Goal: Understand process/instructions

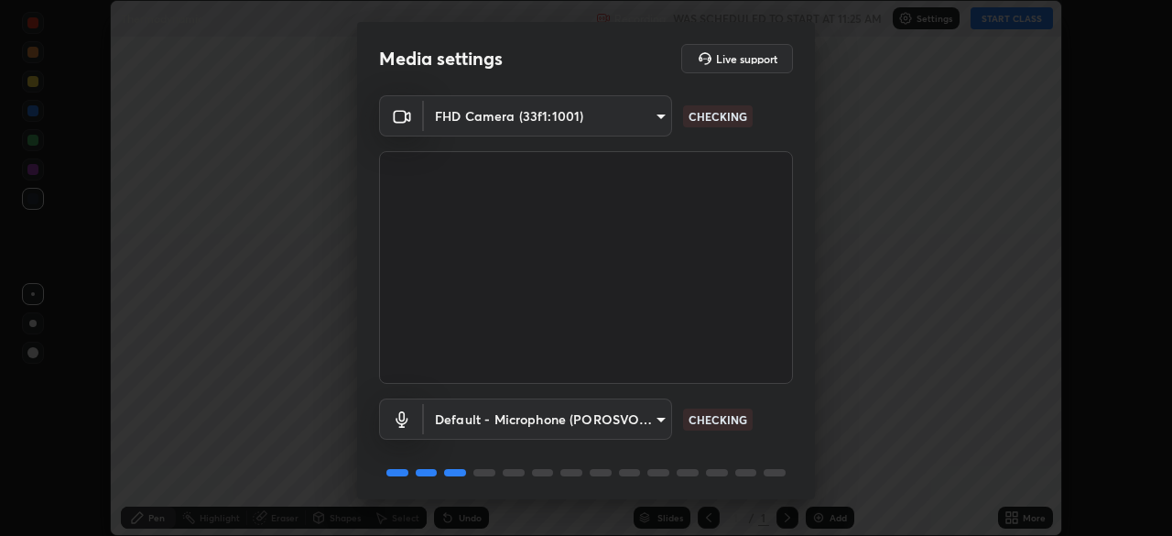
scroll to position [65, 0]
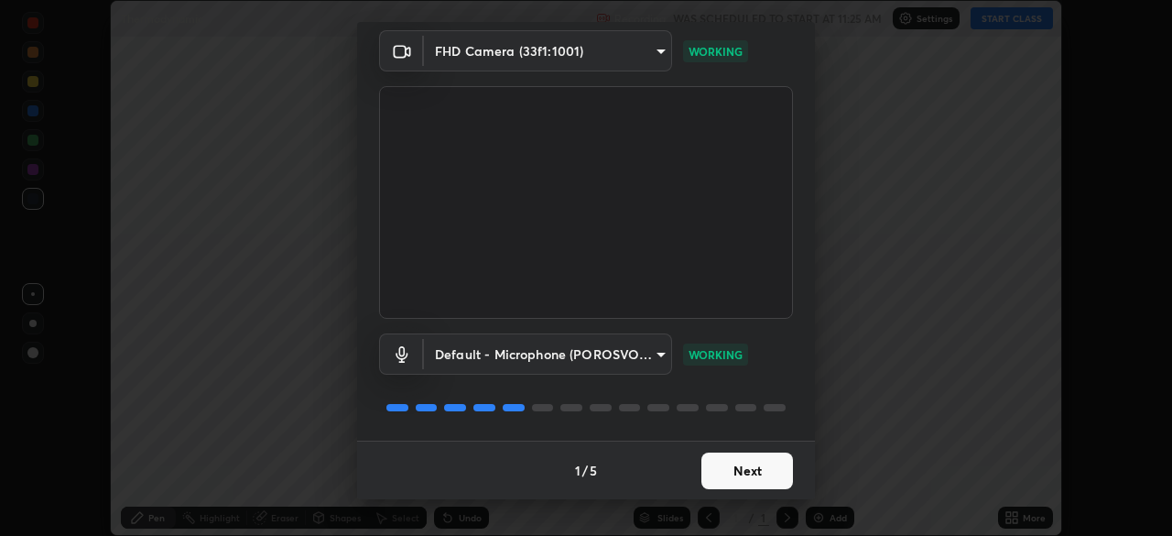
click at [742, 470] on button "Next" at bounding box center [747, 470] width 92 height 37
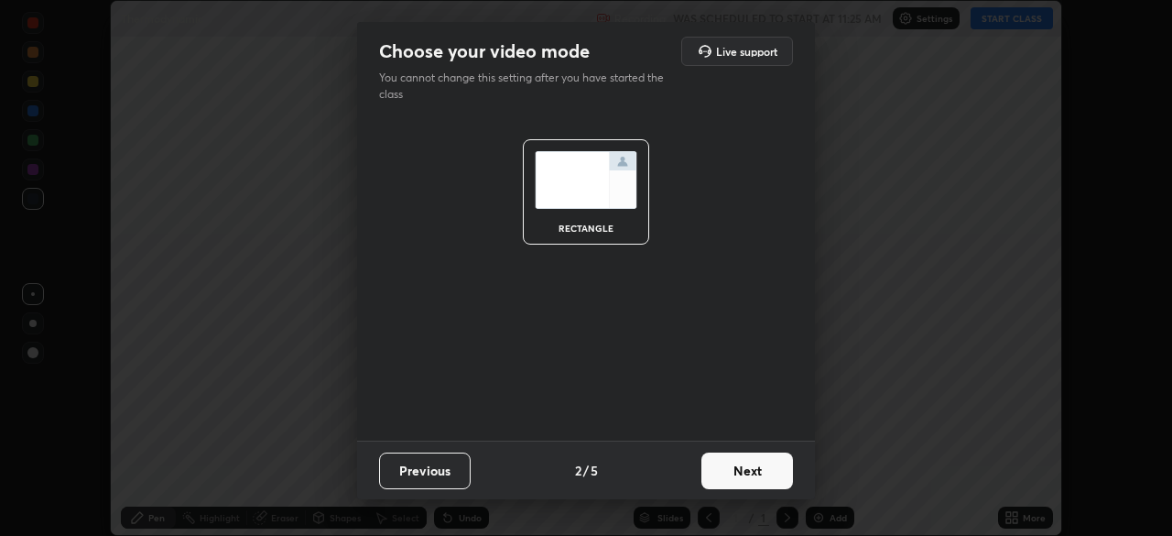
click at [741, 475] on button "Next" at bounding box center [747, 470] width 92 height 37
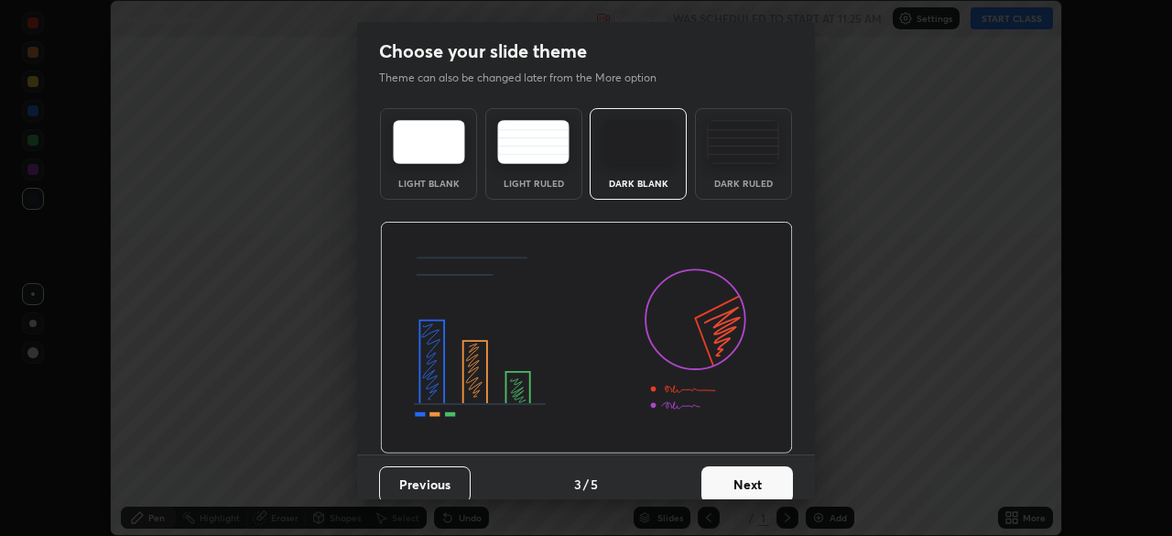
click at [740, 476] on button "Next" at bounding box center [747, 484] width 92 height 37
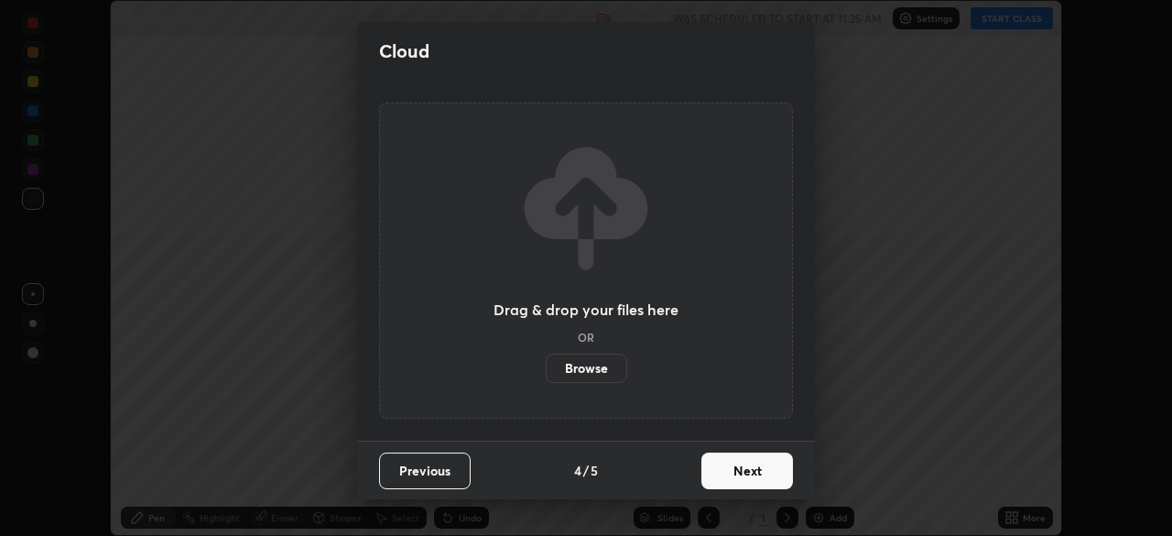
click at [742, 479] on button "Next" at bounding box center [747, 470] width 92 height 37
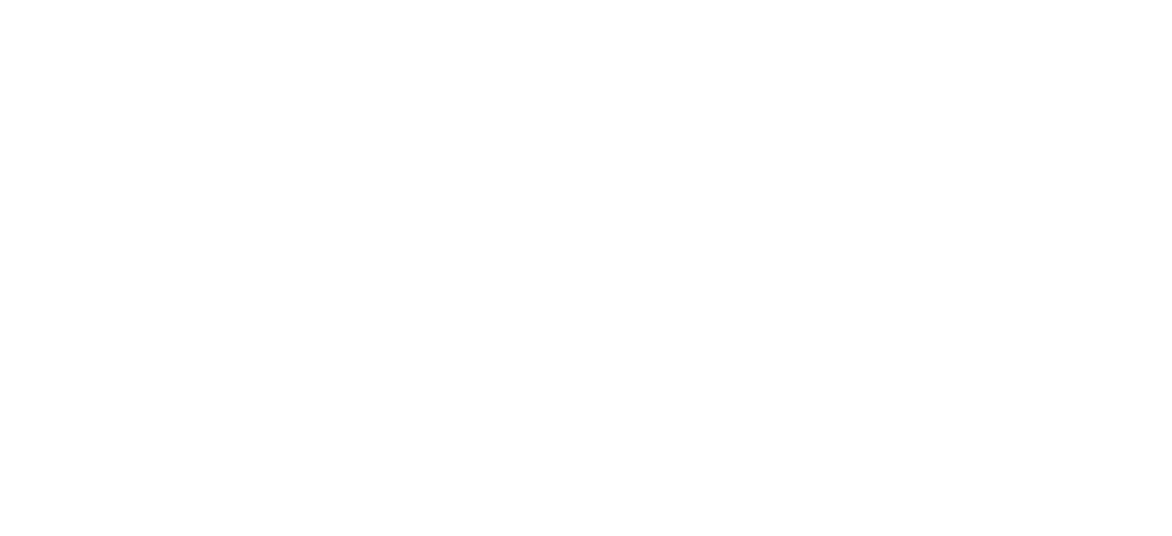
click at [1089, 0] on html at bounding box center [586, 0] width 1172 height 0
click at [1088, 0] on html at bounding box center [586, 0] width 1172 height 0
click at [1086, 0] on html at bounding box center [586, 0] width 1172 height 0
click at [1083, 0] on html at bounding box center [586, 0] width 1172 height 0
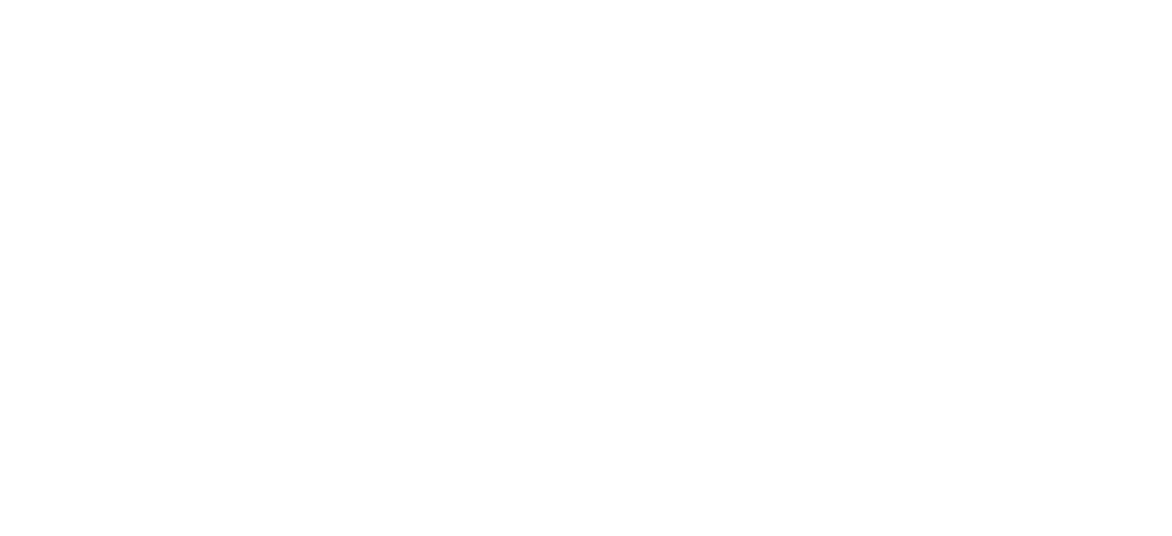
click at [1079, 0] on html at bounding box center [586, 0] width 1172 height 0
click at [5, 0] on html at bounding box center [586, 0] width 1172 height 0
